Goal: Navigation & Orientation: Find specific page/section

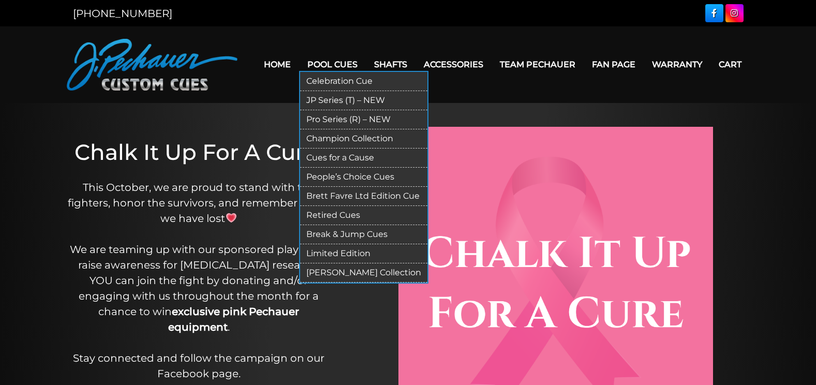
click at [337, 66] on link "Pool Cues" at bounding box center [332, 64] width 67 height 26
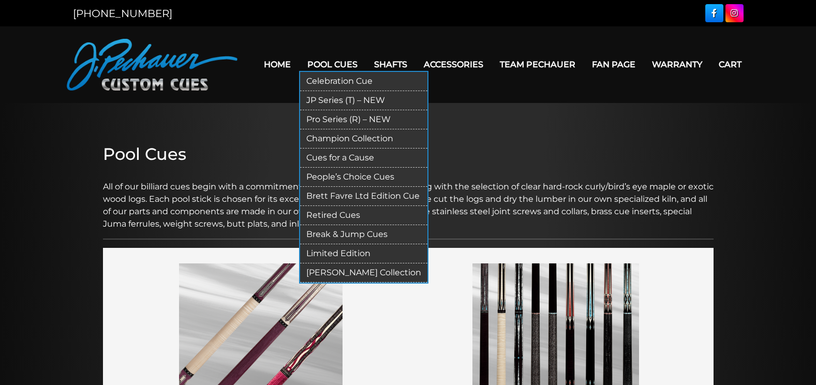
click at [328, 121] on link "Pro Series (R) – NEW" at bounding box center [363, 119] width 127 height 19
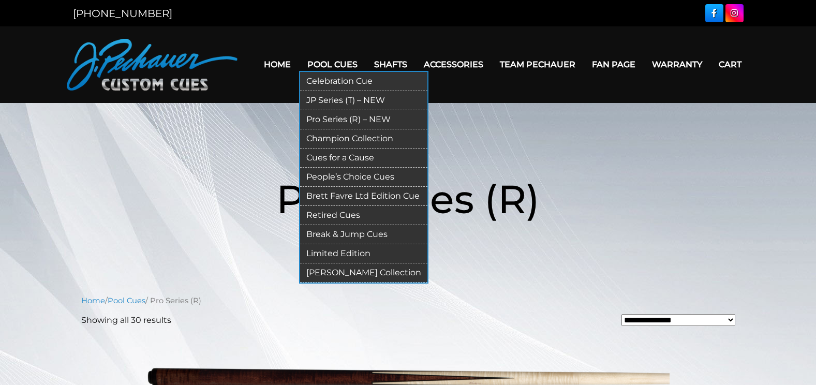
click at [333, 102] on link "JP Series (T) – NEW" at bounding box center [363, 100] width 127 height 19
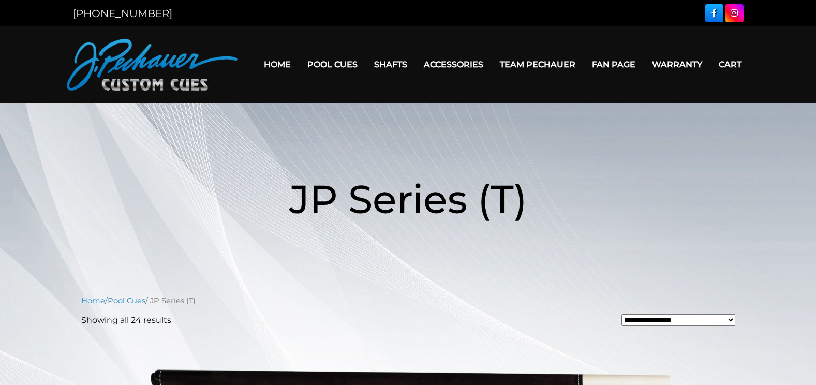
click at [249, 88] on nav "Home Pool Cues Celebration Cue JP Series (T) – NEW Pro Series (R) – NEW Champio…" at bounding box center [493, 65] width 512 height 52
